Goal: Task Accomplishment & Management: Use online tool/utility

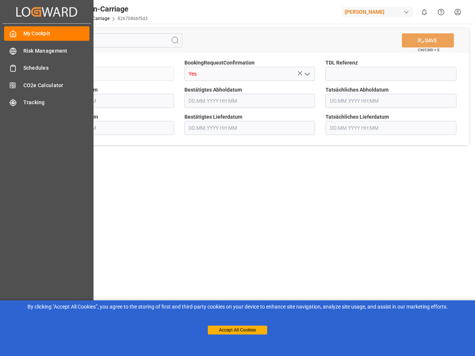
type input "[DATE] 00:00"
click at [238, 178] on main "SAVE Ctrl/CMD + S Sendung QKA25-010721 BookingRequestConfirmation Yes TDL Refer…" at bounding box center [250, 188] width 448 height 329
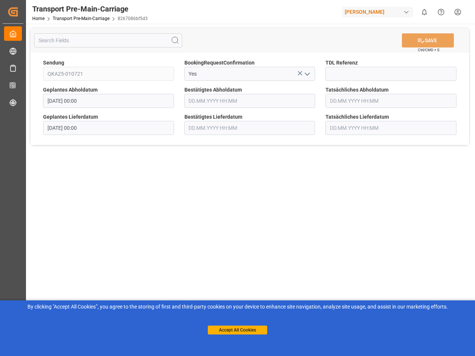
click at [47, 12] on div "Created by potrace 1.15, written by [PERSON_NAME] [DATE]-[DATE] Created by potr…" at bounding box center [237, 178] width 475 height 356
click at [379, 12] on div "[PERSON_NAME]" at bounding box center [377, 12] width 71 height 11
click at [424, 12] on html "Created by potrace 1.15, written by [PERSON_NAME] [DATE]-[DATE] Created by potr…" at bounding box center [237, 178] width 475 height 356
click at [441, 12] on icon "Help Center" at bounding box center [441, 12] width 8 height 8
click at [175, 40] on icon at bounding box center [175, 40] width 9 height 9
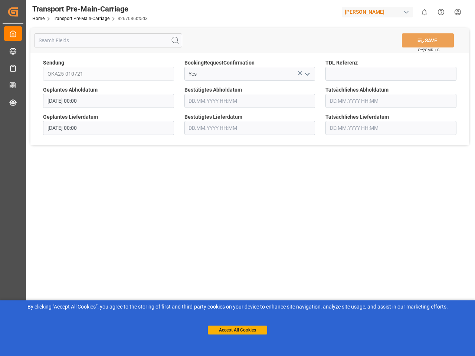
click at [300, 73] on icon at bounding box center [300, 73] width 4 height 4
click at [307, 74] on icon "open menu" at bounding box center [307, 74] width 9 height 9
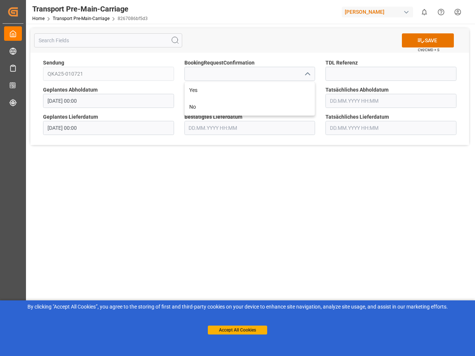
click at [238, 330] on button "Accept All Cookies" at bounding box center [237, 330] width 59 height 9
